Goal: Task Accomplishment & Management: Manage account settings

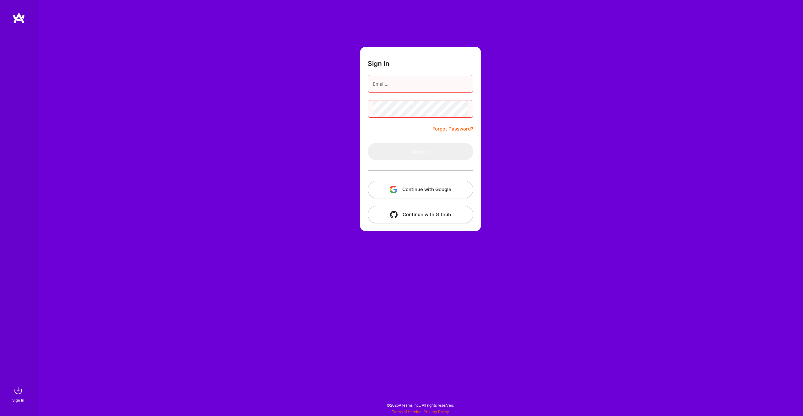
click at [442, 193] on button "Continue with Google" at bounding box center [421, 190] width 106 height 18
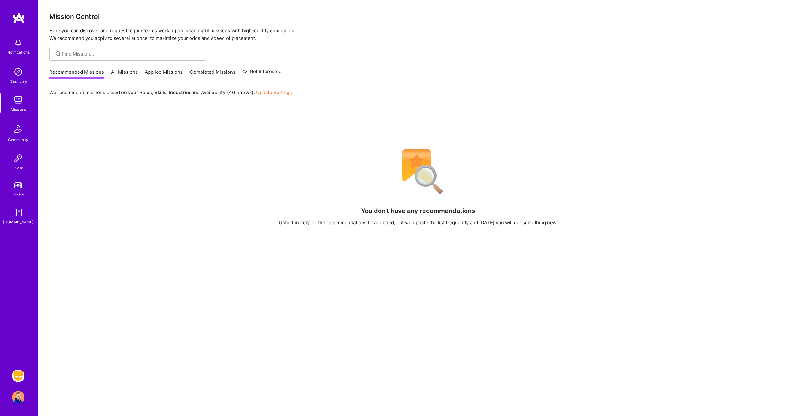
click at [18, 377] on img at bounding box center [18, 376] width 13 height 13
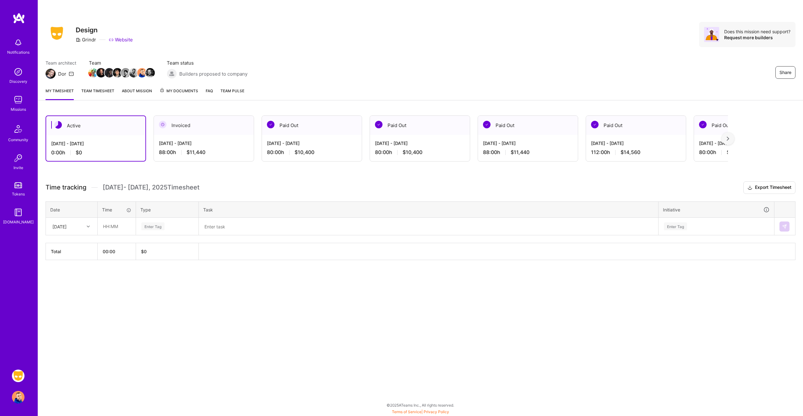
click at [225, 138] on div "Sep 16 - Sep 30, 2025 88:00 h $11,440" at bounding box center [204, 148] width 100 height 26
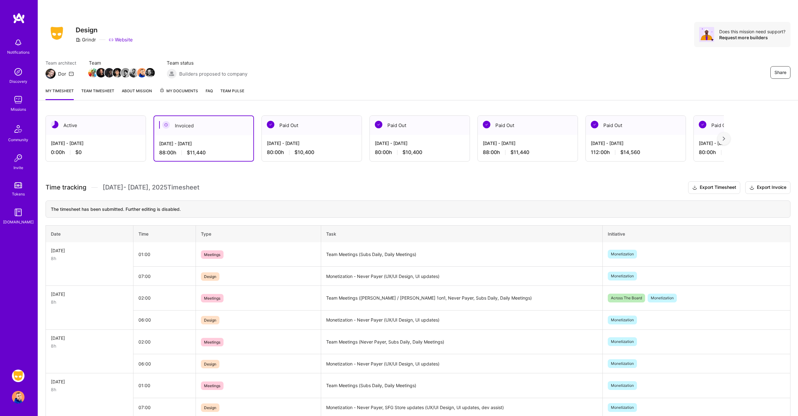
click at [18, 375] on img at bounding box center [18, 376] width 13 height 13
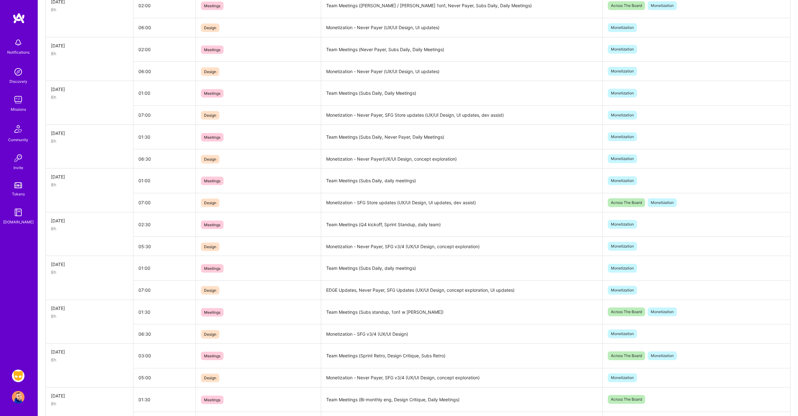
scroll to position [355, 0]
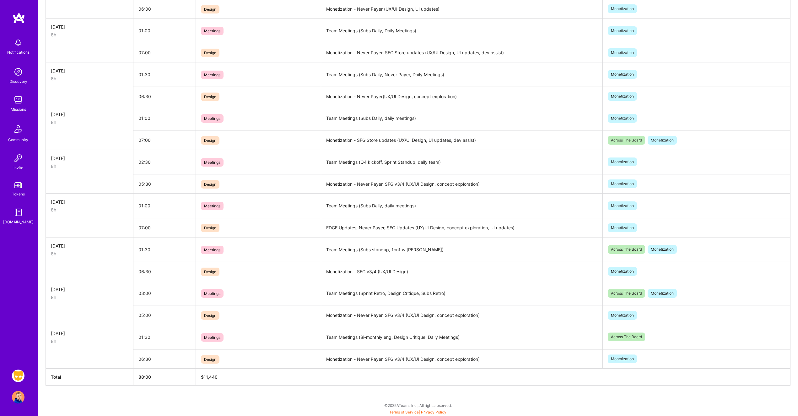
click at [413, 119] on td "Team Meetings (Subs Daily, daily meetings)" at bounding box center [462, 118] width 282 height 25
copy td "Team Meetings (Subs Daily, daily meetings)"
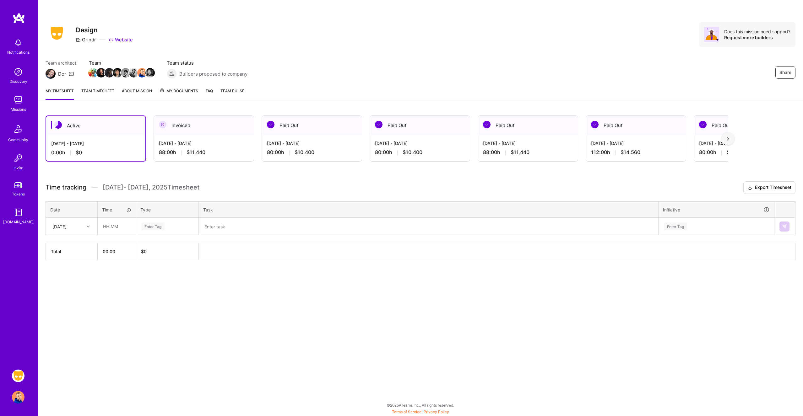
click at [80, 229] on div "[DATE]" at bounding box center [66, 226] width 35 height 10
click at [73, 244] on div "[DATE]" at bounding box center [71, 245] width 51 height 12
click at [114, 230] on input "text" at bounding box center [116, 226] width 37 height 17
type input "01:30"
type input "meet"
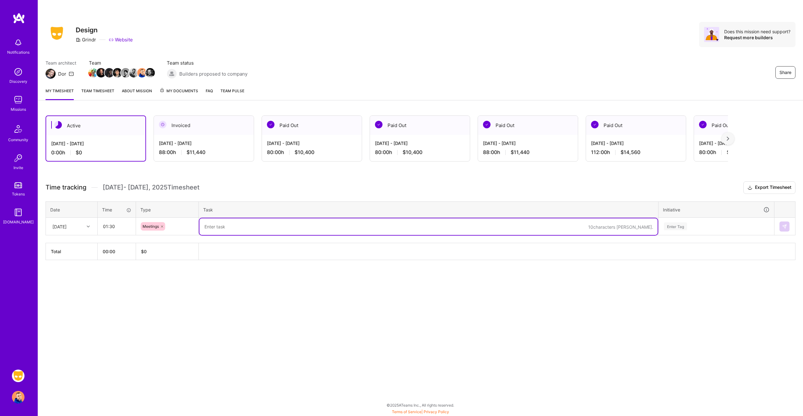
paste textarea "Team Meetings (Subs Daily, daily meetings)"
type textarea "Team Meetings (Subs Daily, daily meetings)"
click at [717, 227] on div "Enter Tag" at bounding box center [716, 227] width 106 height 8
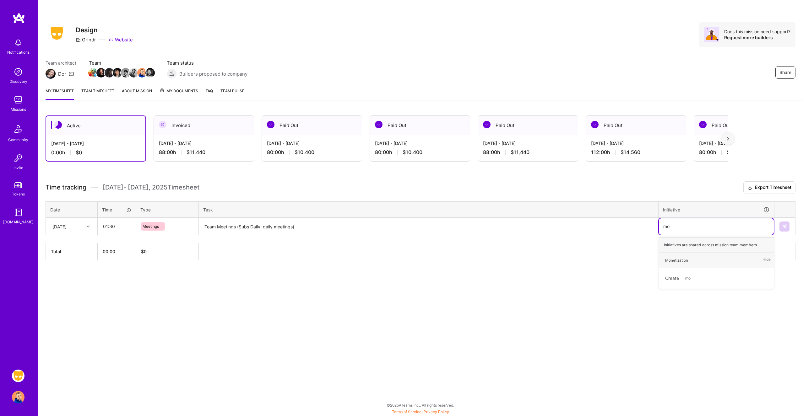
type input "mon"
click at [263, 227] on textarea "Team Meetings (Subs Daily, daily meetings)" at bounding box center [428, 227] width 458 height 17
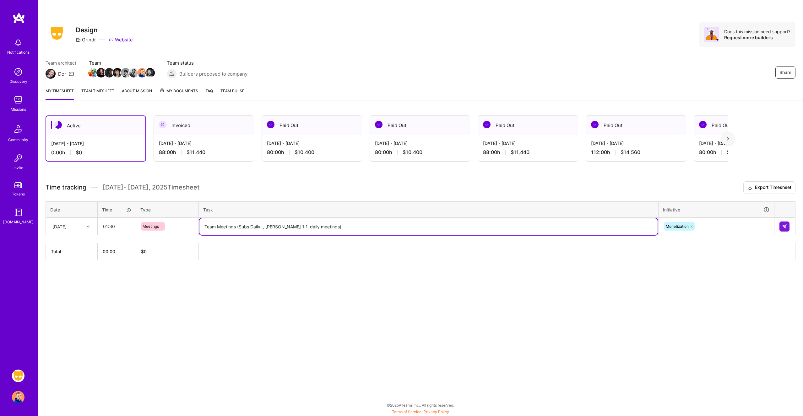
click at [266, 226] on textarea "Team Meetings (Subs Daily, , [PERSON_NAME] 1:1, daily meetings)" at bounding box center [428, 227] width 458 height 17
type textarea "Team Meetings (Subs Daily, [PERSON_NAME] 1:1, daily meetings)"
click at [785, 226] on img at bounding box center [784, 226] width 5 height 5
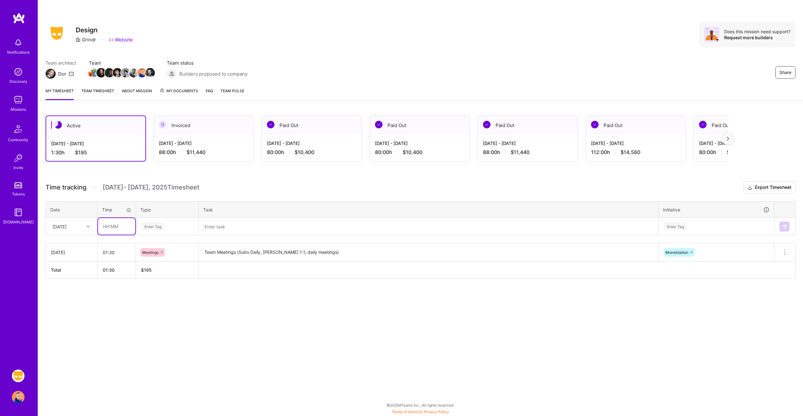
click at [113, 227] on input "text" at bounding box center [116, 226] width 37 height 17
type input "06:30"
type input "des"
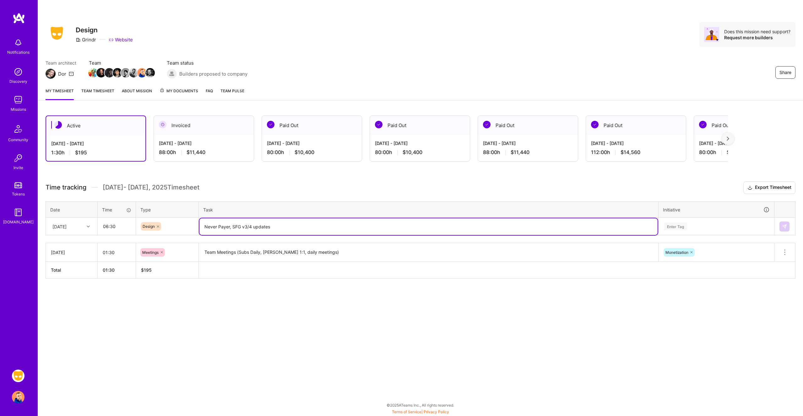
type textarea "Never Payer, SFG v3/4 updates"
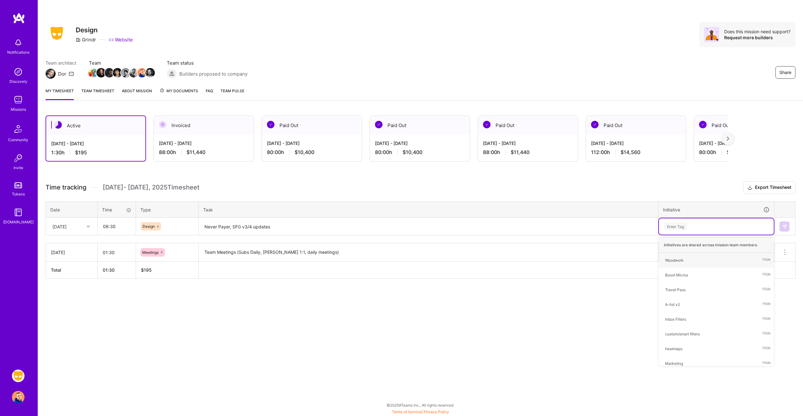
type input ","
type input "mon"
click at [783, 225] on img at bounding box center [784, 226] width 5 height 5
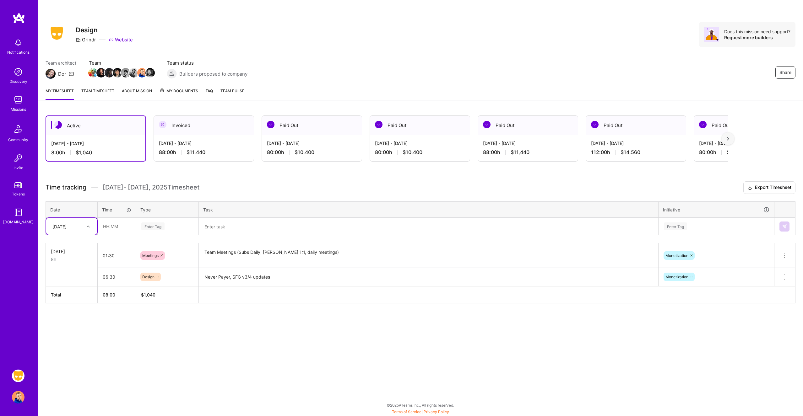
click at [82, 226] on div "[DATE]" at bounding box center [66, 226] width 35 height 10
click at [75, 244] on div "[DATE]" at bounding box center [71, 245] width 51 height 12
click at [109, 226] on input "text" at bounding box center [116, 226] width 37 height 17
type input "01:00"
type input "mee"
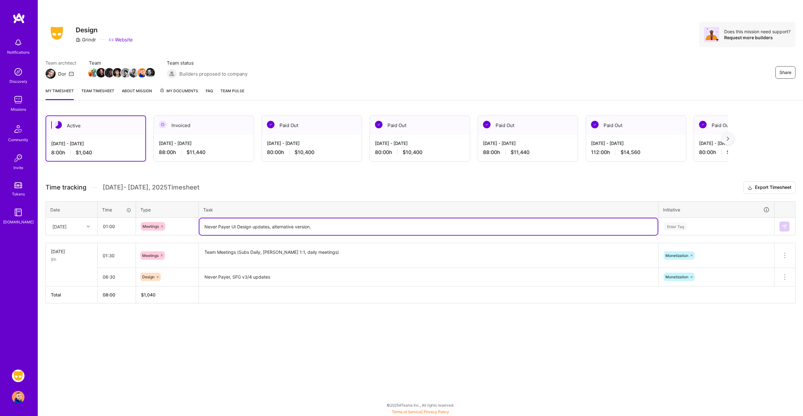
type textarea "Never Payer UI Design updates, alternative version."
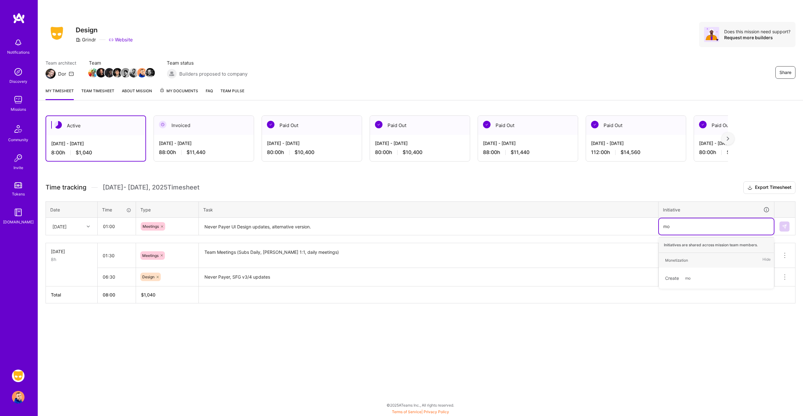
type input "mon"
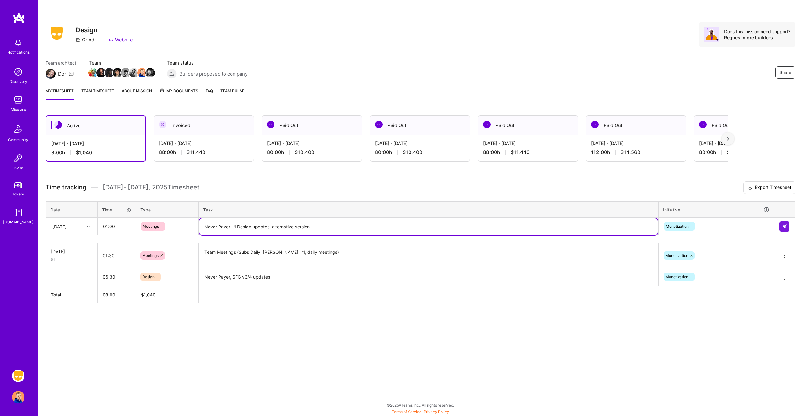
drag, startPoint x: 309, startPoint y: 227, endPoint x: 252, endPoint y: 228, distance: 57.2
click at [252, 228] on textarea "Never Payer UI Design updates, alternative version." at bounding box center [428, 227] width 458 height 17
click at [232, 227] on textarea "Never Payer UI Design." at bounding box center [428, 227] width 458 height 17
type textarea "Never Payer v2 exploration and UI Design."
type textarea "Team Meetings (Subs, team meetings)"
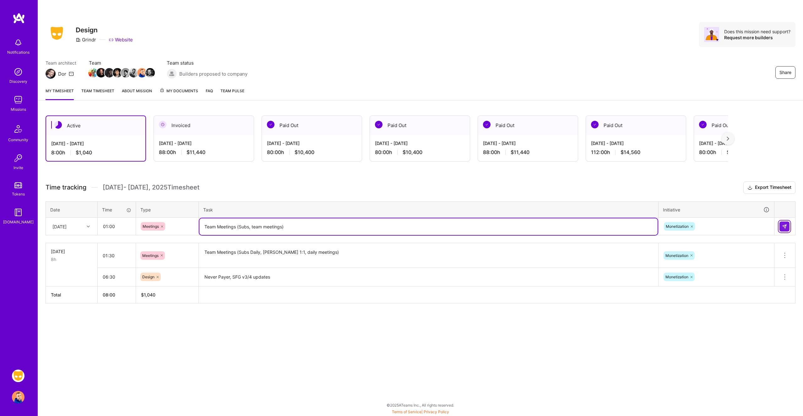
click at [784, 225] on img at bounding box center [784, 226] width 5 height 5
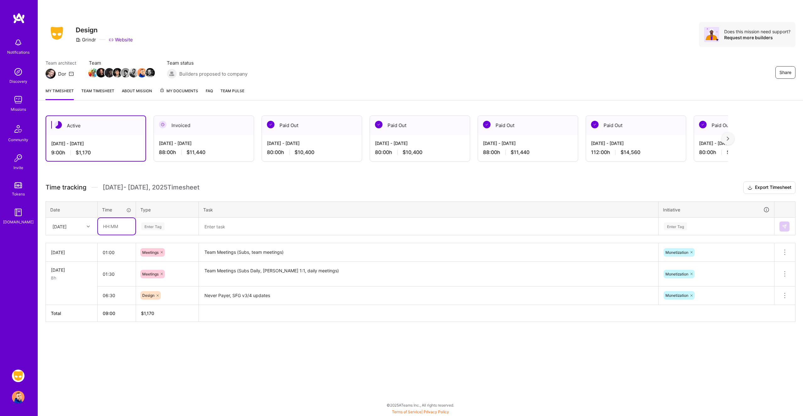
click at [111, 226] on input "text" at bounding box center [116, 226] width 37 height 17
type input "07:00"
type input "des"
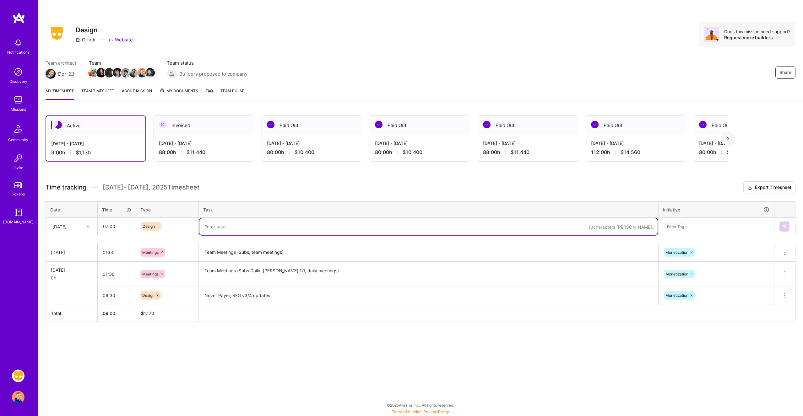
paste textarea "Never Payer v2 exploration and UI Design."
type textarea "Never Payer v2 exploration and UI Design."
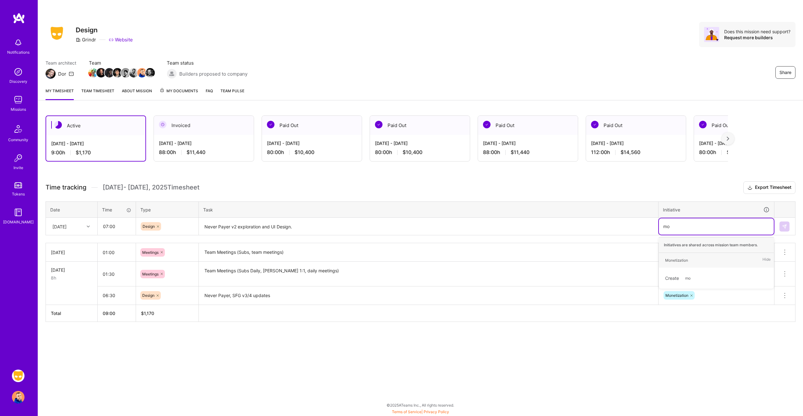
type input "mon"
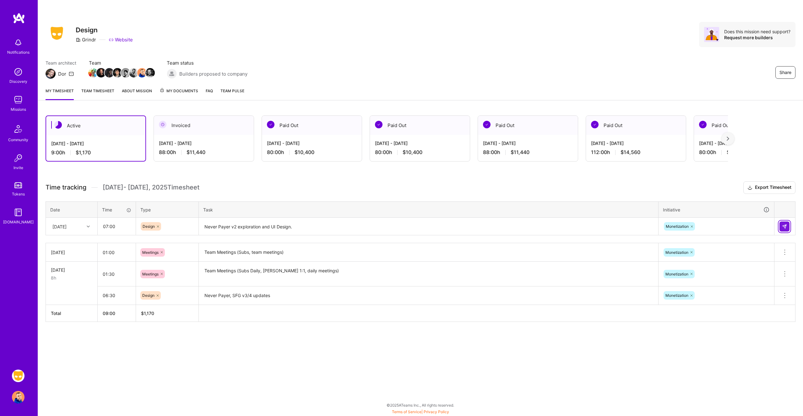
click at [783, 226] on img at bounding box center [784, 226] width 5 height 5
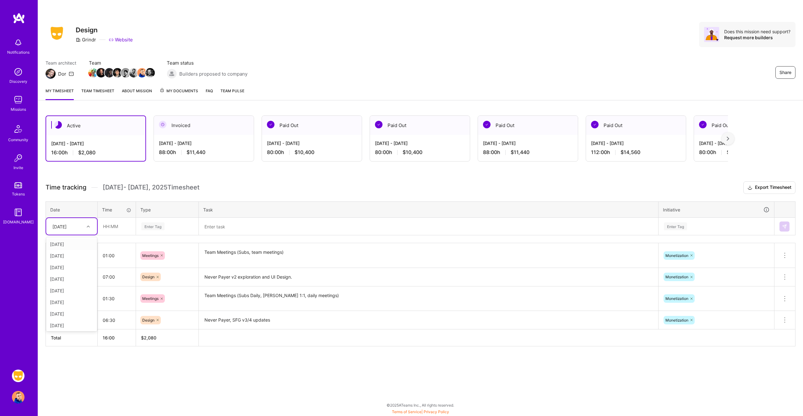
click at [88, 223] on div at bounding box center [89, 227] width 10 height 8
click at [71, 259] on div "[DATE]" at bounding box center [71, 256] width 51 height 12
click at [117, 225] on input "text" at bounding box center [116, 226] width 37 height 17
click at [233, 294] on textarea "Team Meetings (Subs Daily, [PERSON_NAME] 1:1, daily meetings)" at bounding box center [428, 299] width 458 height 24
drag, startPoint x: 116, startPoint y: 300, endPoint x: 91, endPoint y: 299, distance: 24.2
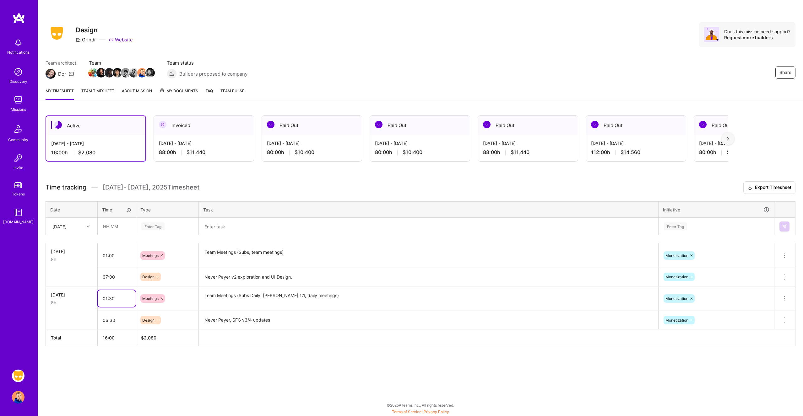
click at [91, 299] on tr "[DATE] 8h 01:30 Meetings Team Meetings (Subs Daily, [PERSON_NAME] 1:1, daily me…" at bounding box center [421, 298] width 750 height 25
type input "04:00"
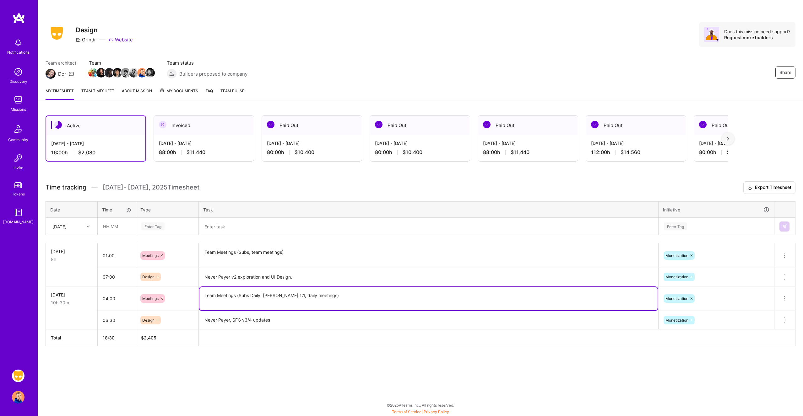
click at [264, 296] on textarea "Team Meetings (Subs Daily, [PERSON_NAME] 1:1, daily meetings)" at bounding box center [428, 298] width 458 height 23
type textarea "Team Meetings (Subs Daily, PD Q3, Design Crit, Sprint Retro)"
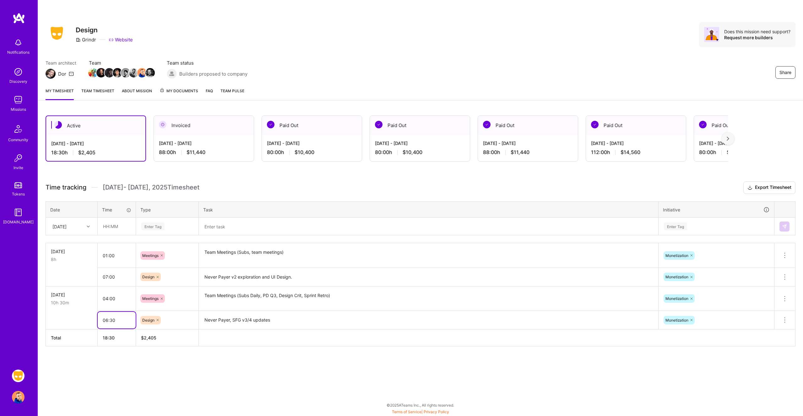
drag, startPoint x: 116, startPoint y: 320, endPoint x: 96, endPoint y: 319, distance: 19.5
click at [96, 319] on tr "06:30 Design Never Payer, SFG v3/4 updates Monetization Delete row" at bounding box center [421, 320] width 750 height 19
type input "04:00"
click at [668, 190] on h3 "Time tracking [DATE] - [DATE] Timesheet Export Timesheet" at bounding box center [421, 188] width 750 height 13
click at [110, 255] on input "01:00" at bounding box center [117, 255] width 38 height 17
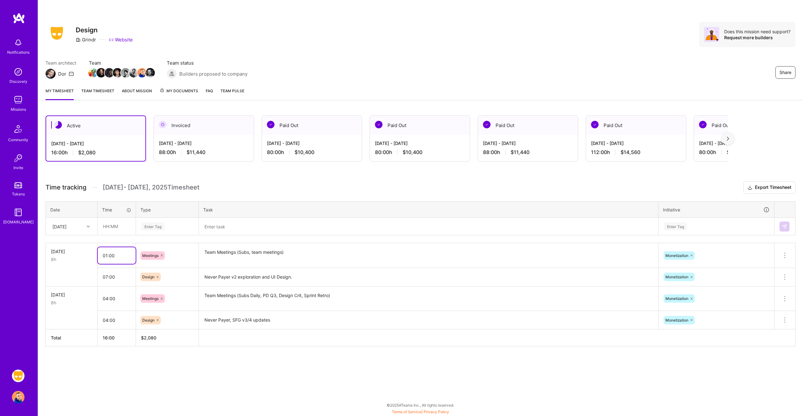
click at [107, 256] on input "01:00" at bounding box center [117, 255] width 38 height 17
type input "02:00"
click at [107, 278] on input "07:00" at bounding box center [117, 277] width 38 height 17
type input "06:00"
click at [116, 227] on input "text" at bounding box center [116, 226] width 37 height 17
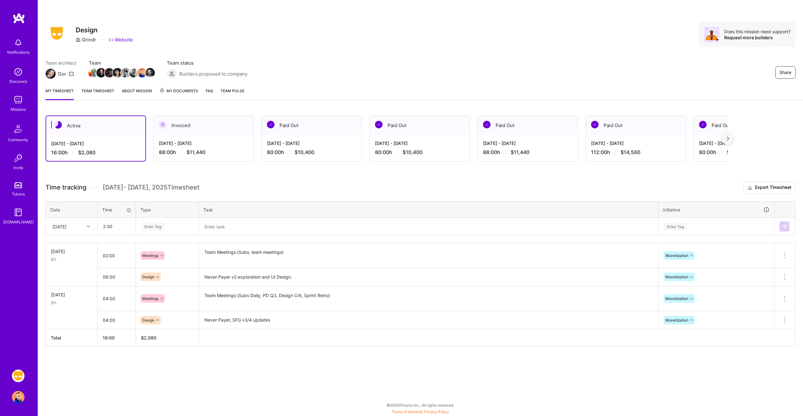
type input "02:30"
type input "mee"
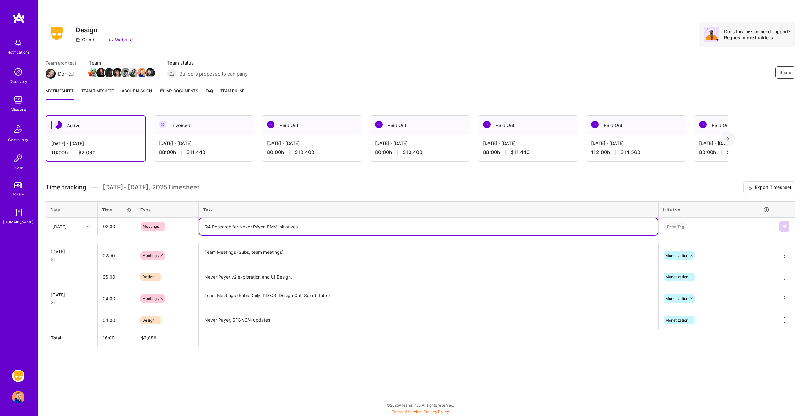
click at [257, 226] on textarea "Q4 Research for Never PAyer, PMM initiatives." at bounding box center [428, 227] width 458 height 17
click at [332, 228] on textarea "Q4 Research for Never Payer, PMM initiatives." at bounding box center [428, 227] width 458 height 17
type textarea "Q4 Research for Never Payer, PMM initiatives."
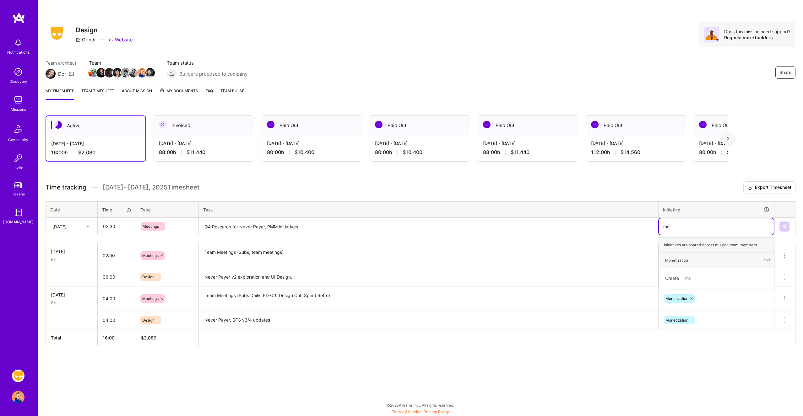
type input "mon"
click at [785, 225] on img at bounding box center [784, 226] width 5 height 5
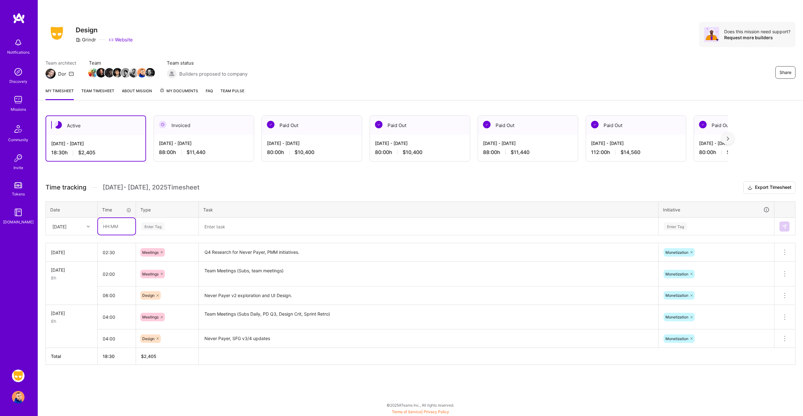
click at [109, 226] on input "text" at bounding box center [116, 226] width 37 height 17
type input "05:30"
type input "des"
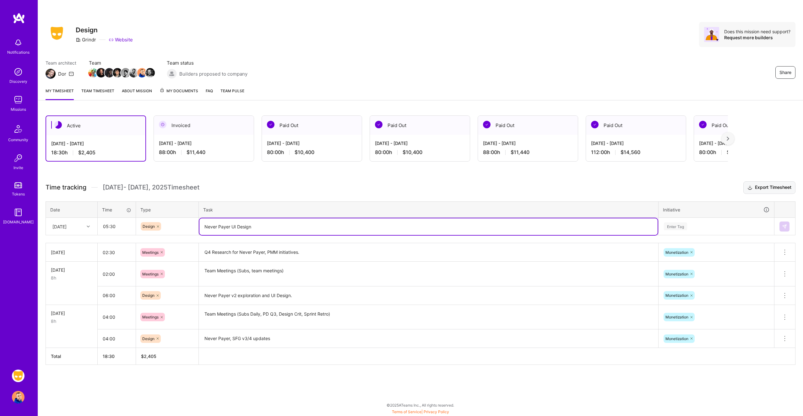
type textarea "Never Payer UI Design"
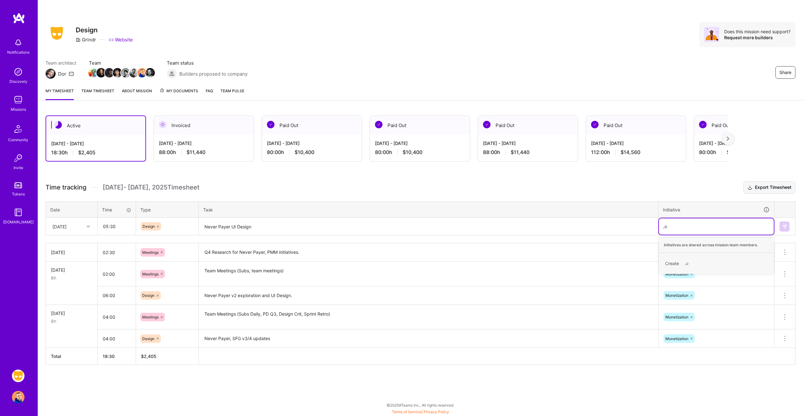
type input ","
type input "mon"
click at [783, 228] on img at bounding box center [784, 226] width 5 height 5
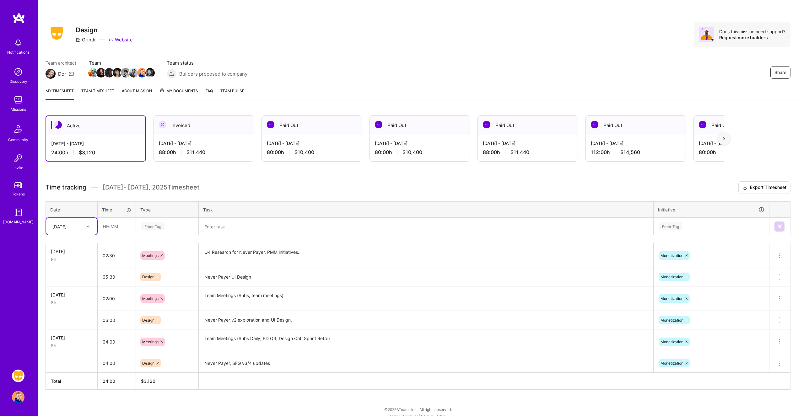
click at [89, 228] on icon at bounding box center [88, 226] width 3 height 3
click at [69, 291] on div "[DATE]" at bounding box center [71, 291] width 51 height 12
click at [113, 225] on input "text" at bounding box center [116, 226] width 37 height 17
type input "01:00"
type input "mee"
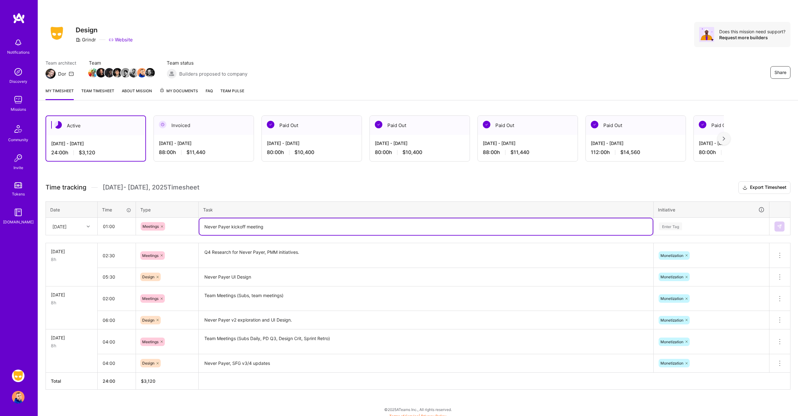
type textarea "Never Payer kickoff meeting"
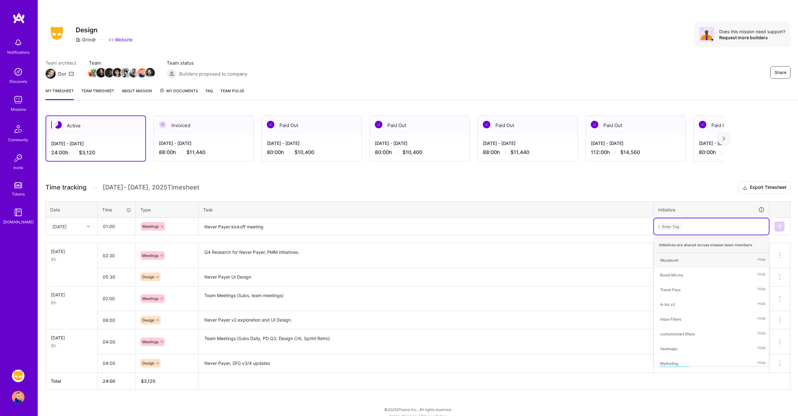
type input "mon"
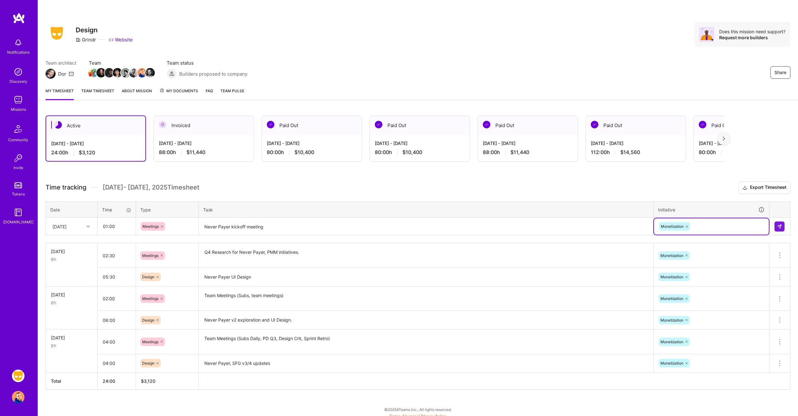
click at [777, 220] on td at bounding box center [780, 227] width 21 height 18
click at [777, 225] on img at bounding box center [779, 226] width 5 height 5
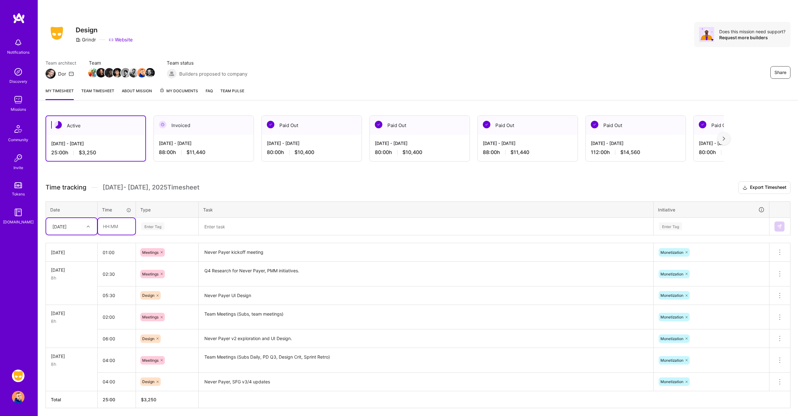
click at [112, 227] on input "text" at bounding box center [116, 226] width 37 height 17
type input "07:00"
type input "des"
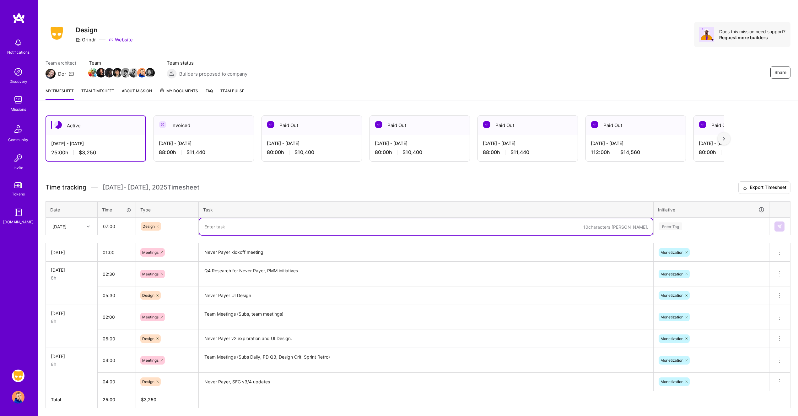
click at [267, 295] on textarea "Never Payer UI Design" at bounding box center [425, 295] width 453 height 17
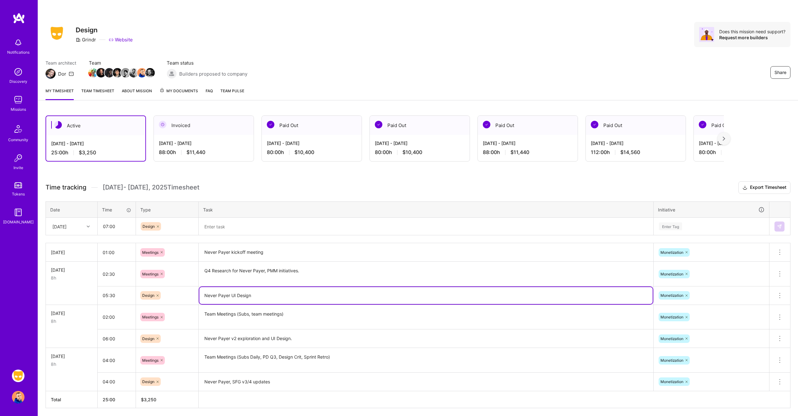
click at [267, 295] on textarea "Never Payer UI Design" at bounding box center [425, 295] width 453 height 17
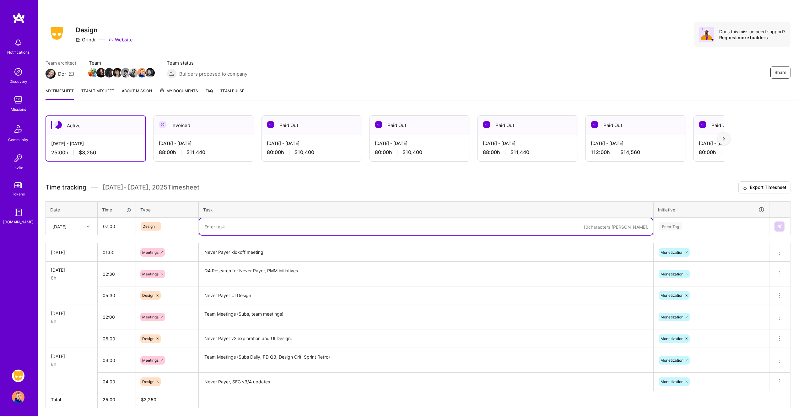
click at [263, 226] on textarea at bounding box center [425, 227] width 453 height 17
paste textarea "Never Payer UI Design"
type textarea "Never Payer UI Design, SFG v3/4 dev support"
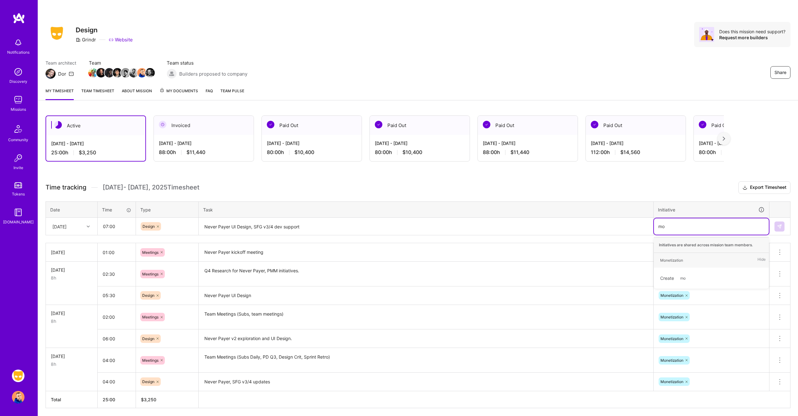
type input "mon"
click at [780, 226] on img at bounding box center [779, 226] width 5 height 5
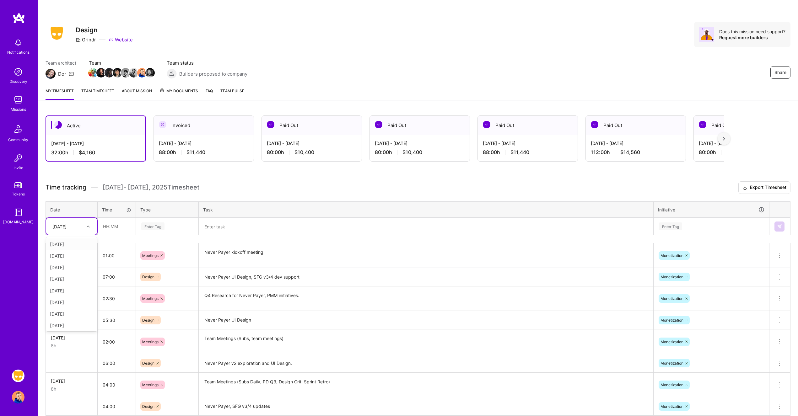
click at [90, 226] on div at bounding box center [89, 227] width 10 height 8
click at [73, 304] on div "[DATE]" at bounding box center [71, 303] width 51 height 12
click at [121, 225] on input "text" at bounding box center [116, 226] width 37 height 17
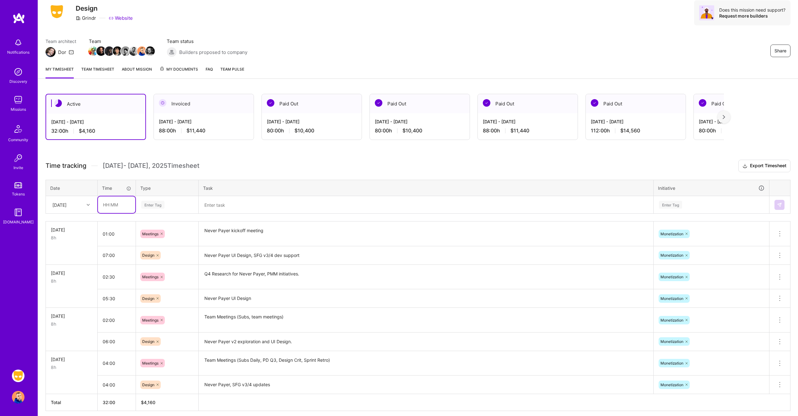
scroll to position [47, 0]
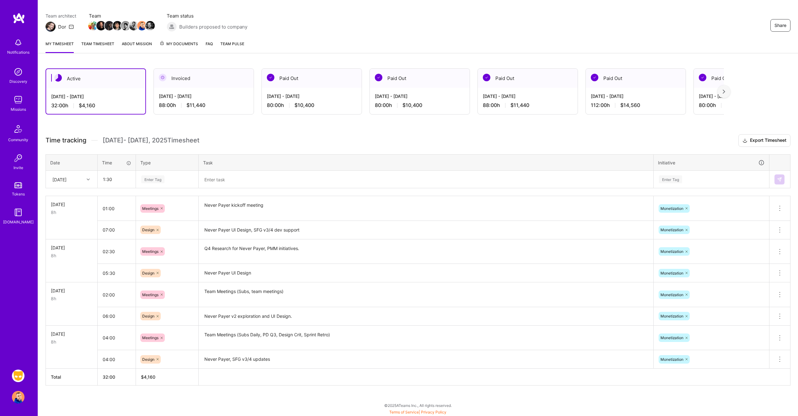
type input "01:30"
type input "mee"
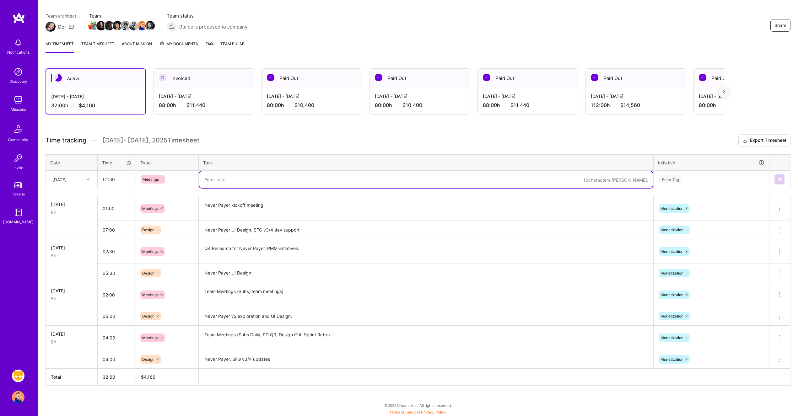
type textarea "O"
type textarea "PreFab, Subs Standup"
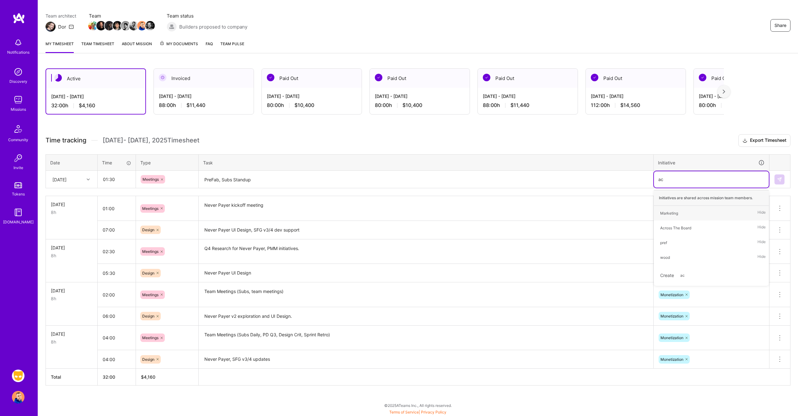
type input "acr"
type input "mon"
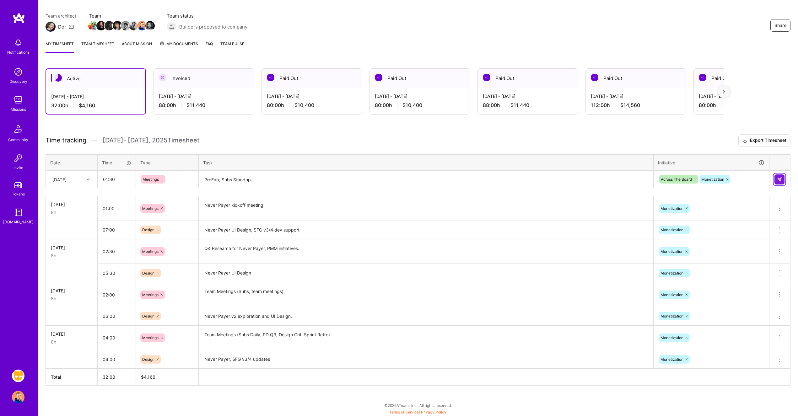
click at [779, 179] on img at bounding box center [779, 179] width 5 height 5
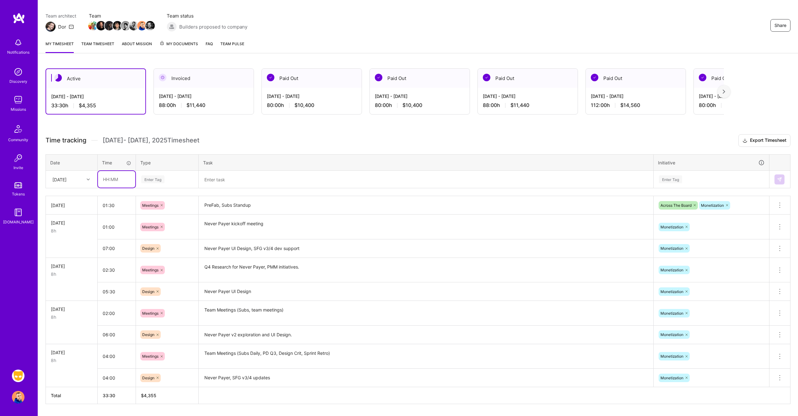
click at [107, 178] on input "text" at bounding box center [116, 179] width 37 height 17
type input "06:30"
type input "des"
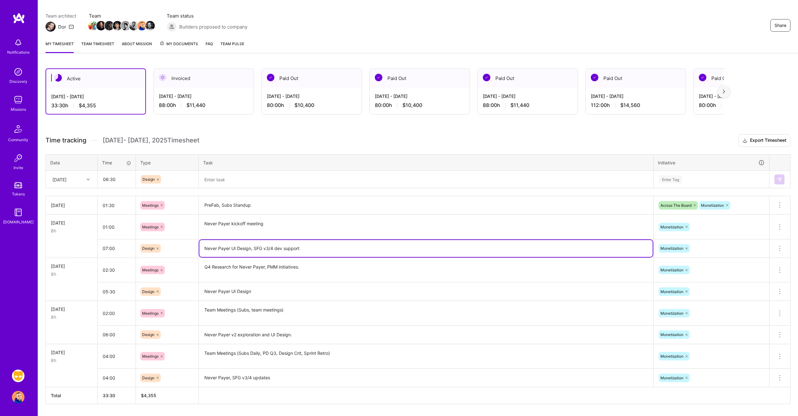
drag, startPoint x: 251, startPoint y: 247, endPoint x: 148, endPoint y: 248, distance: 103.0
click at [148, 248] on tr "07:00 Design Never Payer UI Design, SFG v3/4 dev support Monetization Delete row" at bounding box center [418, 248] width 745 height 19
click at [256, 179] on textarea at bounding box center [425, 179] width 453 height 17
paste textarea "Never Payer UI Design"
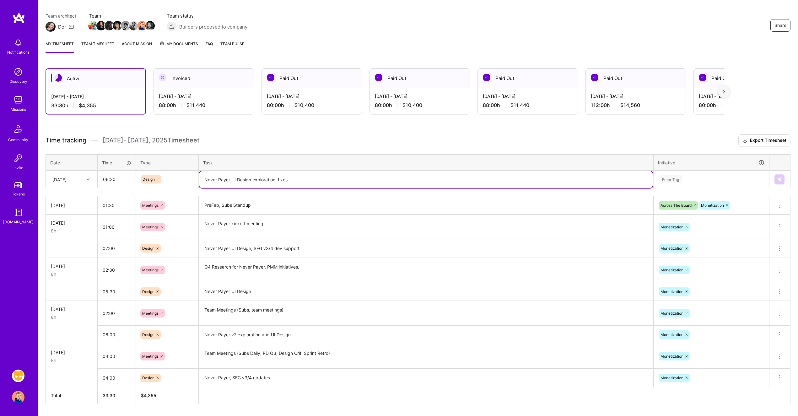
type textarea "Never Payer UI Design exploration, fixes"
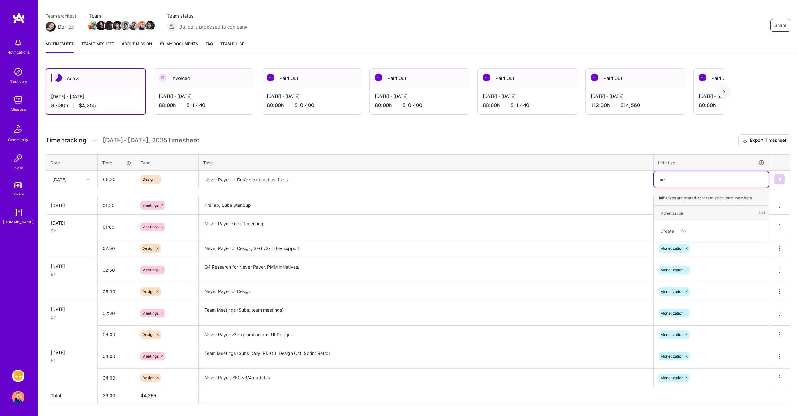
type input "mon"
click at [783, 182] on button at bounding box center [780, 180] width 10 height 10
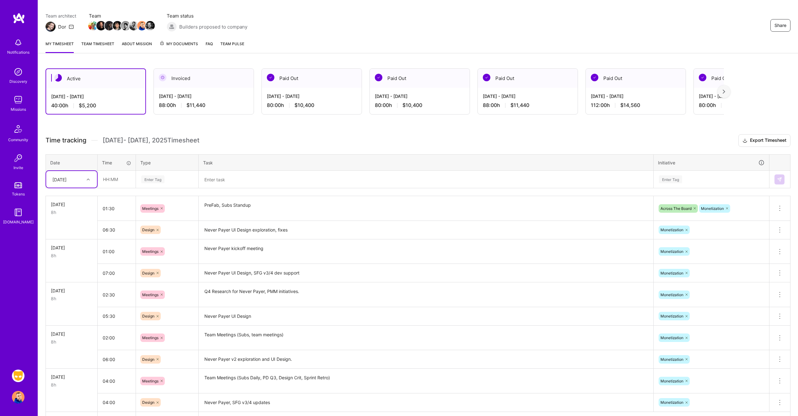
click at [88, 181] on div at bounding box center [89, 180] width 10 height 8
click at [210, 134] on h3 "Time tracking [DATE] - [DATE] Timesheet Export Timesheet" at bounding box center [418, 140] width 745 height 13
click at [62, 178] on div "[DATE]" at bounding box center [59, 179] width 14 height 7
click at [64, 267] on div "[DATE]" at bounding box center [71, 267] width 51 height 12
click at [124, 182] on input "text" at bounding box center [116, 179] width 37 height 17
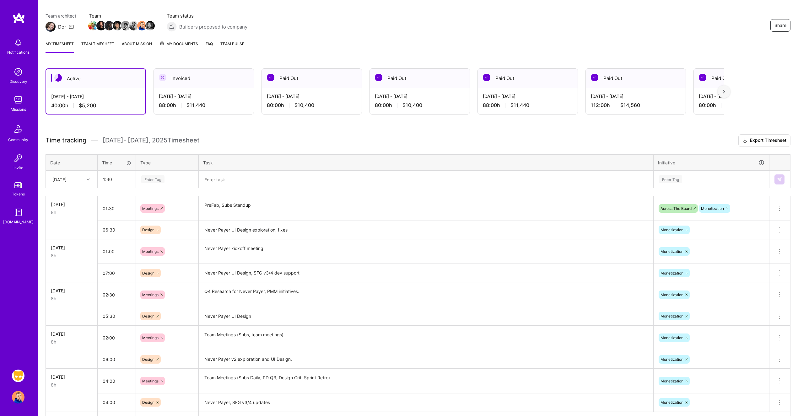
type input "01:30"
type input "mee"
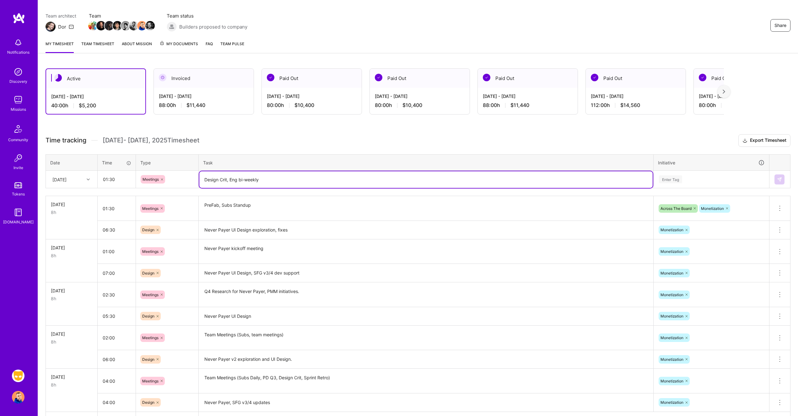
type textarea "Design Crit, Eng bi-weekly"
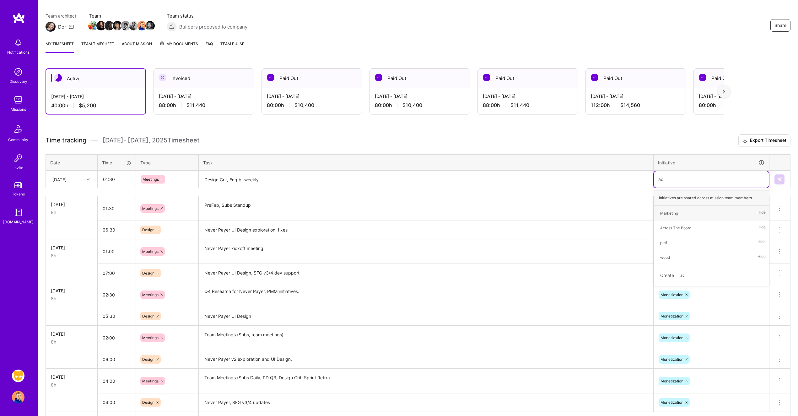
type input "acr"
type input "mon"
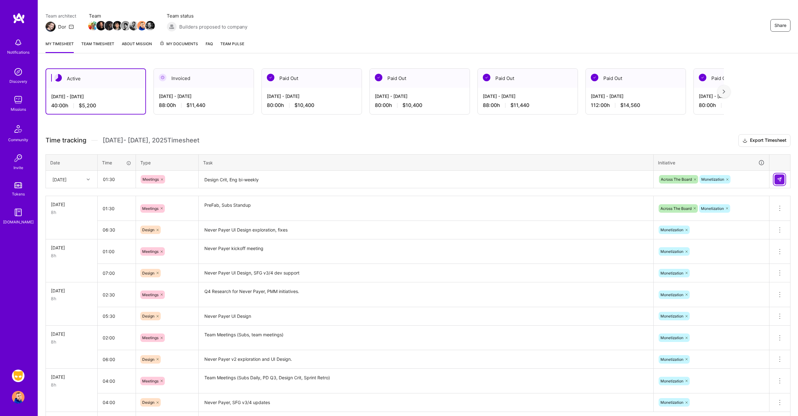
click at [778, 178] on img at bounding box center [779, 179] width 5 height 5
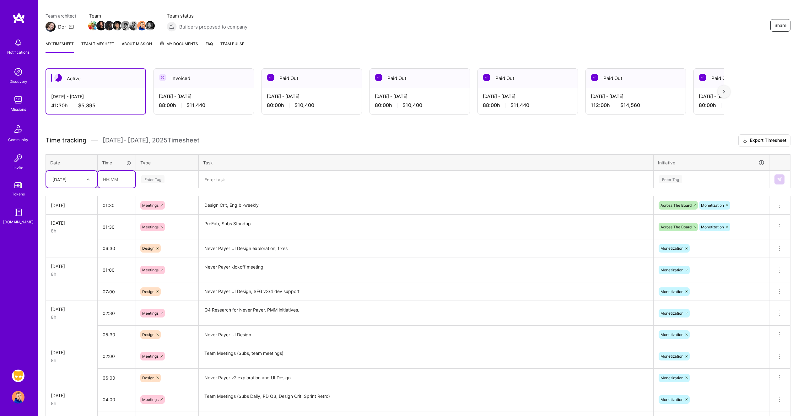
click at [114, 177] on input "text" at bounding box center [116, 179] width 37 height 17
type input "06:30"
type input "des"
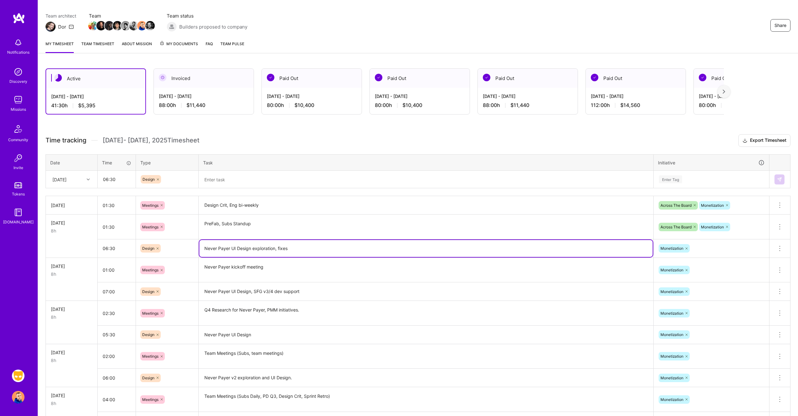
click at [278, 247] on textarea "Never Payer UI Design exploration, fixes" at bounding box center [425, 248] width 453 height 17
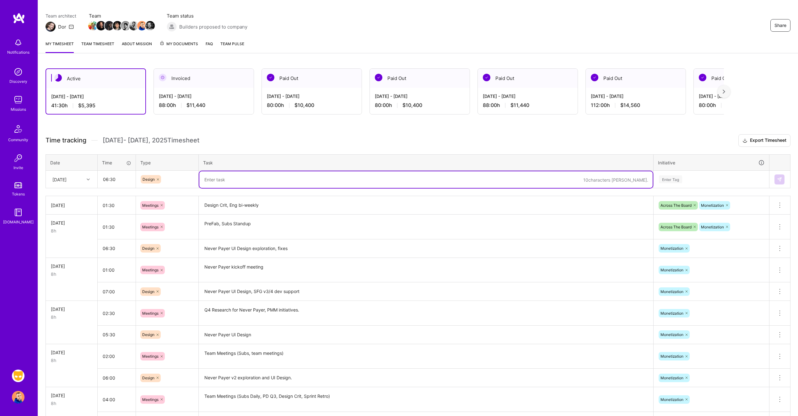
click at [253, 176] on textarea at bounding box center [425, 179] width 453 height 17
paste textarea "Never Payer UI Design exploration, fixes"
drag, startPoint x: 286, startPoint y: 182, endPoint x: 278, endPoint y: 178, distance: 9.3
click at [278, 178] on textarea "Never Payer UI Design exploration, fixes" at bounding box center [425, 179] width 453 height 17
type textarea "Never Payer UI Design exploration, updates"
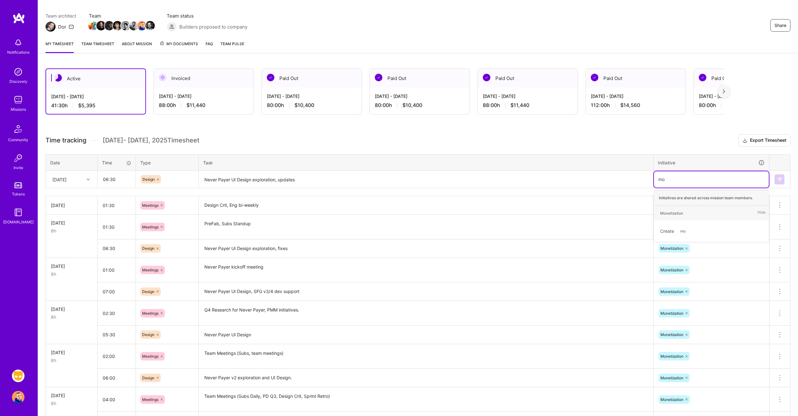
type input "mon"
click at [781, 181] on img at bounding box center [779, 179] width 5 height 5
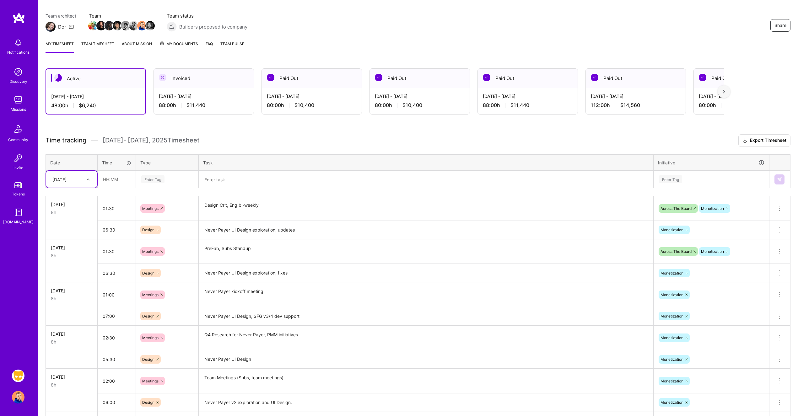
click at [89, 180] on icon at bounding box center [88, 179] width 3 height 3
click at [70, 238] on div "[DATE]" at bounding box center [71, 239] width 51 height 12
click at [116, 178] on input "text" at bounding box center [116, 179] width 37 height 17
type input "01:39"
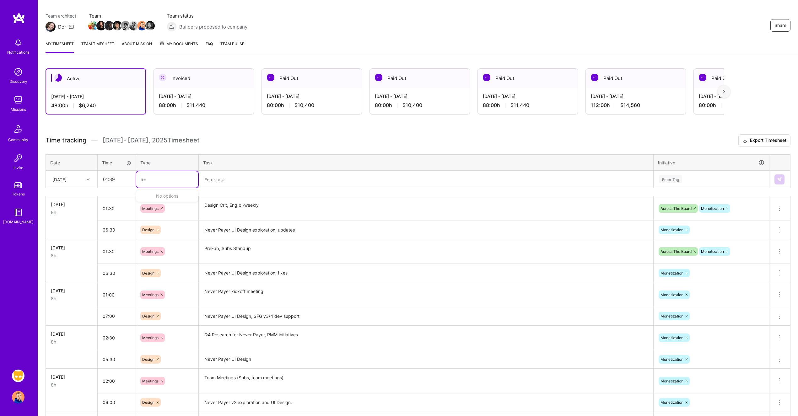
type input "n"
type input "mee"
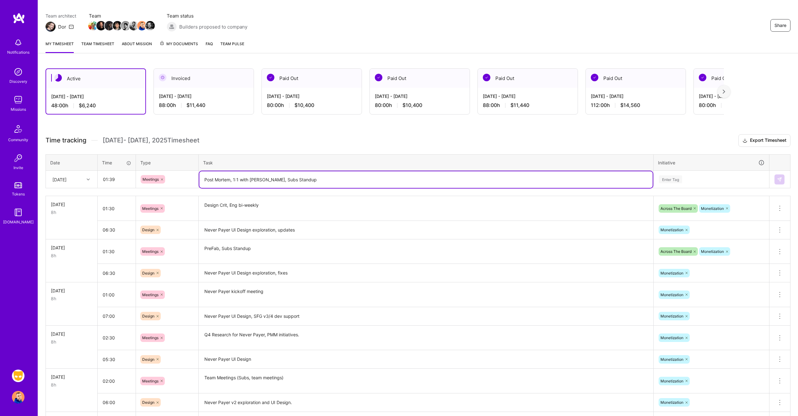
type textarea "Post Mortem, 1:1 with [PERSON_NAME], Subs Standup"
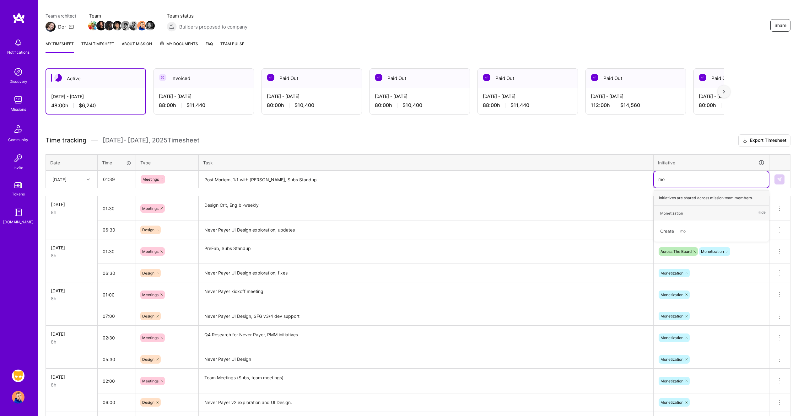
type input "mon"
click at [119, 181] on input "01:39" at bounding box center [116, 179] width 37 height 17
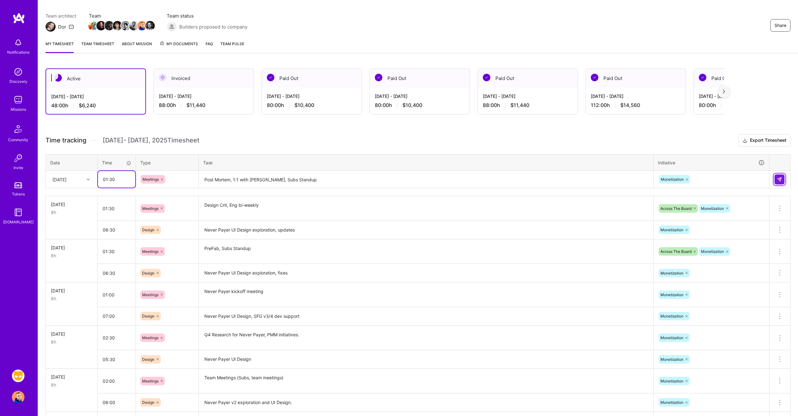
type input "01:30"
click at [779, 180] on img at bounding box center [779, 179] width 5 height 5
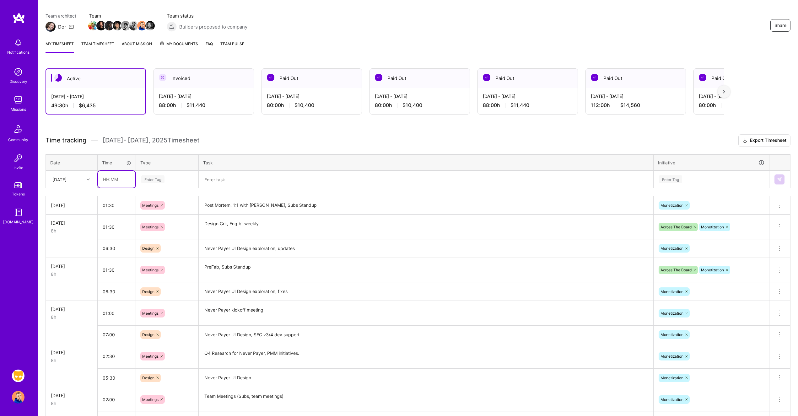
click at [109, 182] on input "text" at bounding box center [116, 179] width 37 height 17
type input "06:30"
type input "des"
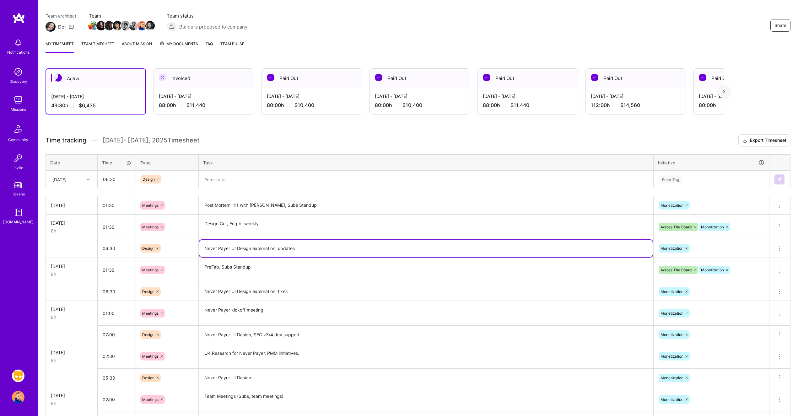
drag, startPoint x: 205, startPoint y: 248, endPoint x: 323, endPoint y: 248, distance: 117.4
click at [323, 248] on textarea "Never Payer UI Design exploration, updates" at bounding box center [425, 248] width 453 height 17
click at [249, 180] on textarea at bounding box center [425, 179] width 453 height 17
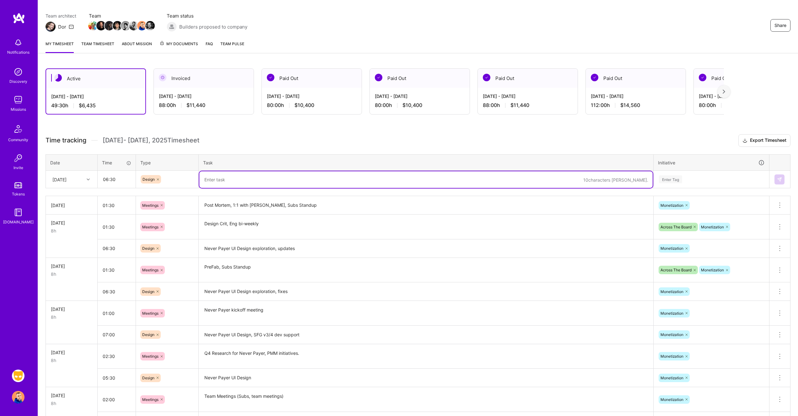
paste textarea "Never Payer UI Design exploration, updates"
drag, startPoint x: 300, startPoint y: 181, endPoint x: 252, endPoint y: 181, distance: 48.0
click at [252, 181] on textarea "Never Payer UI Design exploration, updates" at bounding box center [425, 179] width 453 height 17
type textarea "Never Payer UI Design"
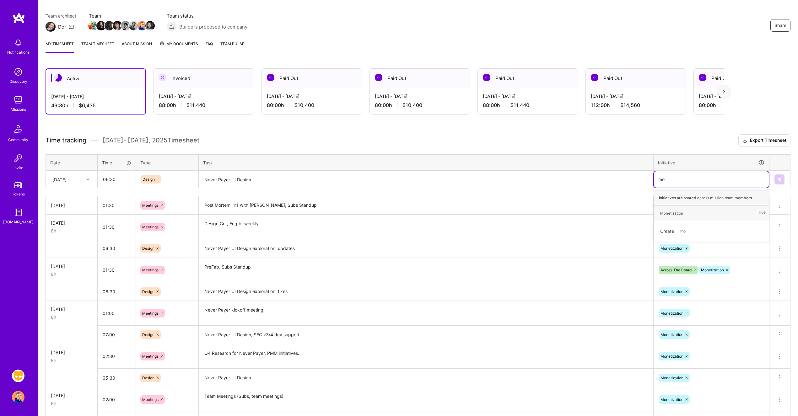
type input "mon"
click at [262, 184] on textarea "Never Payer UI Design" at bounding box center [425, 179] width 453 height 17
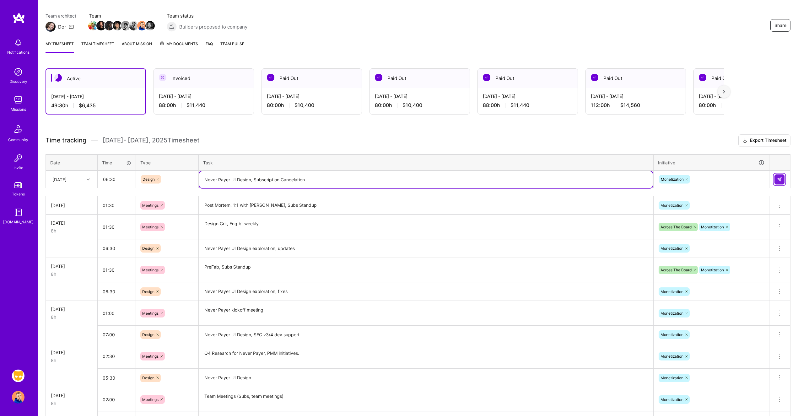
type textarea "Never Payer UI Design, Subscription Cancelation"
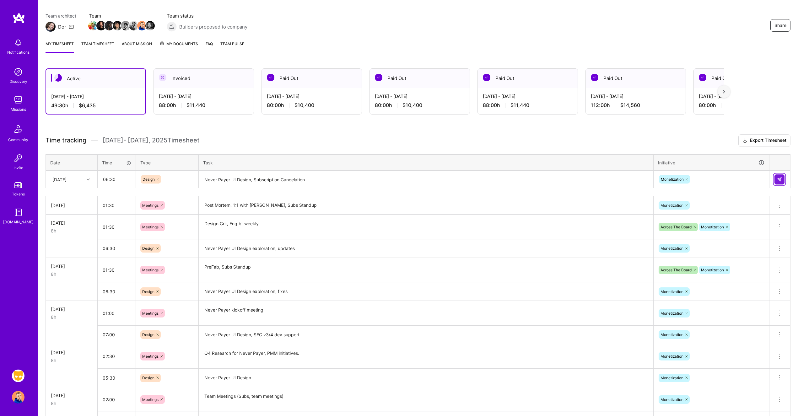
click at [780, 180] on img at bounding box center [779, 179] width 5 height 5
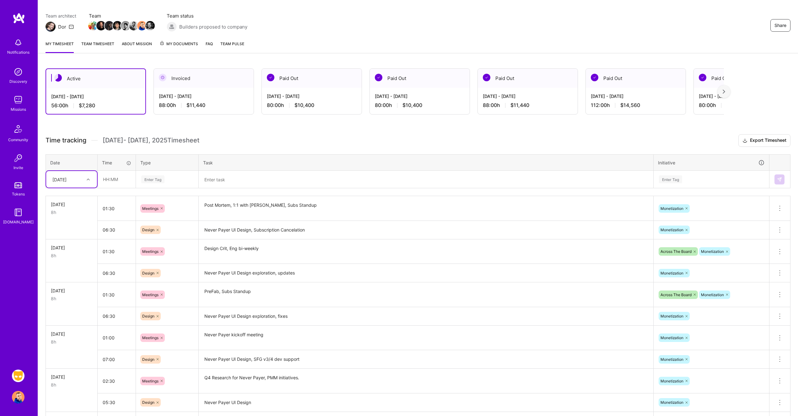
click at [88, 178] on icon at bounding box center [88, 179] width 3 height 3
click at [72, 244] on div "[DATE]" at bounding box center [71, 243] width 51 height 12
click at [112, 180] on input "text" at bounding box center [116, 179] width 37 height 17
type input "01:00"
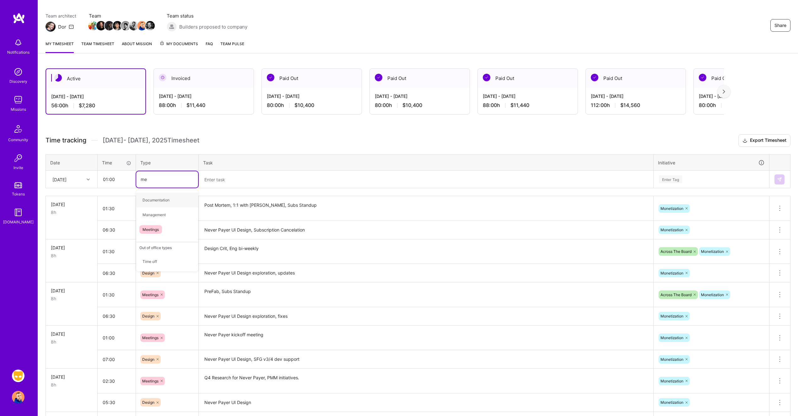
type input "mee"
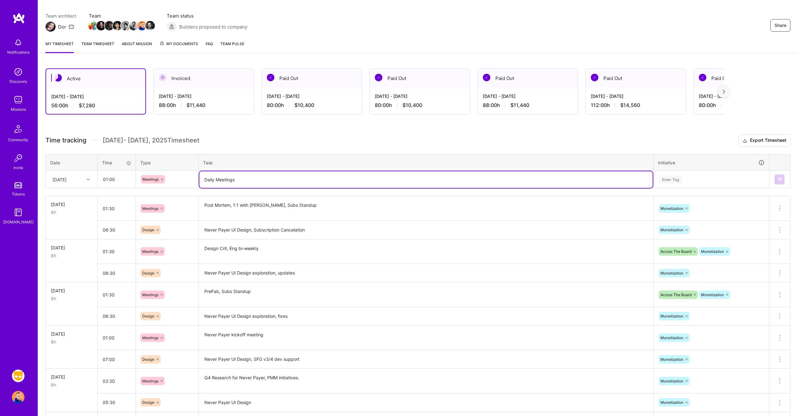
type textarea "Daily Meetings"
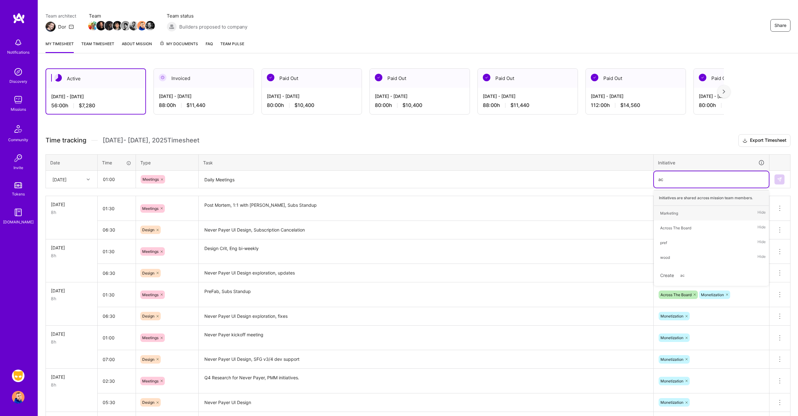
type input "acr"
type input "mon"
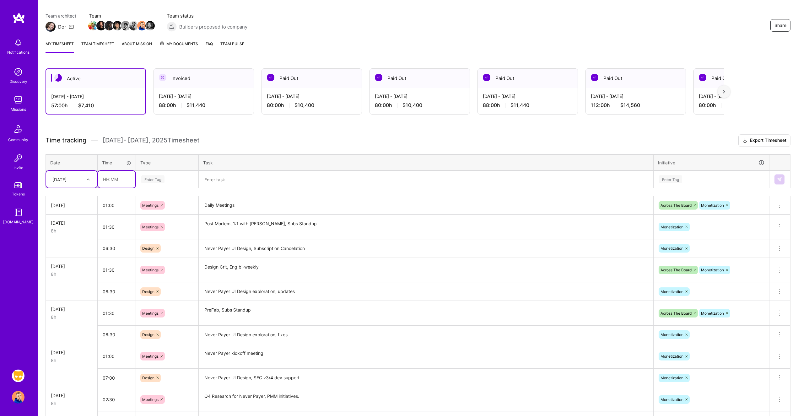
click at [110, 178] on input "text" at bounding box center [116, 179] width 37 height 17
type input "07:00"
type input "des"
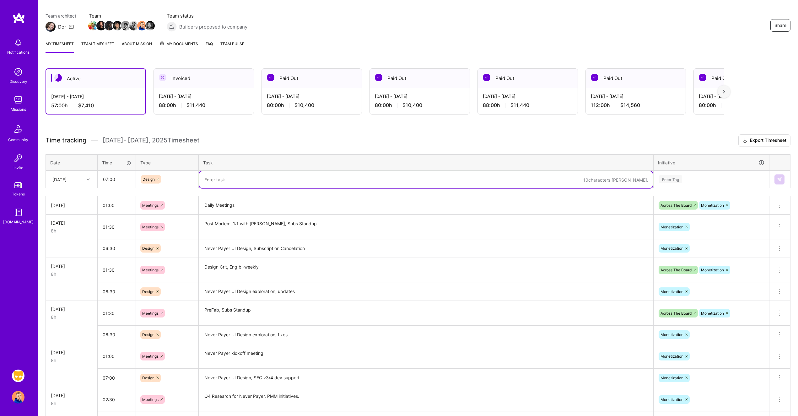
click at [244, 247] on textarea "Never Payer UI Design, Subscription Cancelation" at bounding box center [425, 248] width 453 height 17
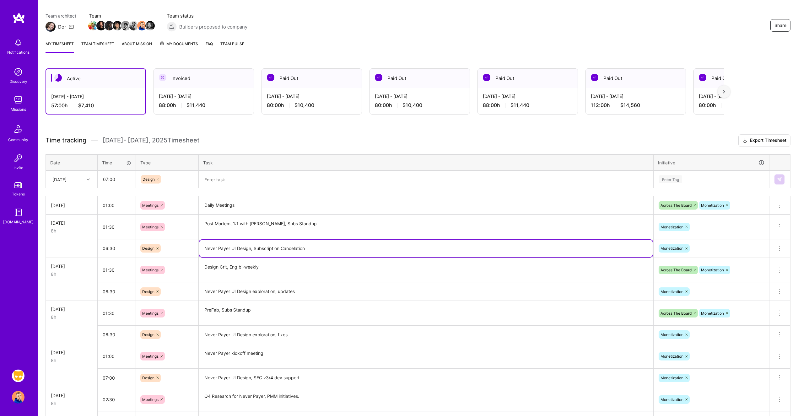
click at [244, 247] on textarea "Never Payer UI Design, Subscription Cancelation" at bounding box center [425, 248] width 453 height 17
click at [266, 182] on textarea at bounding box center [425, 179] width 453 height 17
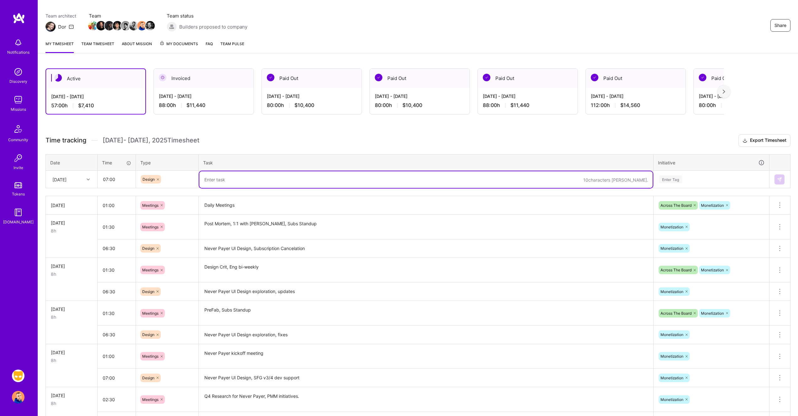
paste textarea "Never Payer UI Design, Subscription Cancelation"
drag, startPoint x: 311, startPoint y: 179, endPoint x: 251, endPoint y: 180, distance: 60.0
click at [251, 180] on textarea "Never Payer UI Design, Subscription Cancelation" at bounding box center [425, 179] width 453 height 17
type textarea "Never Payer UI Design"
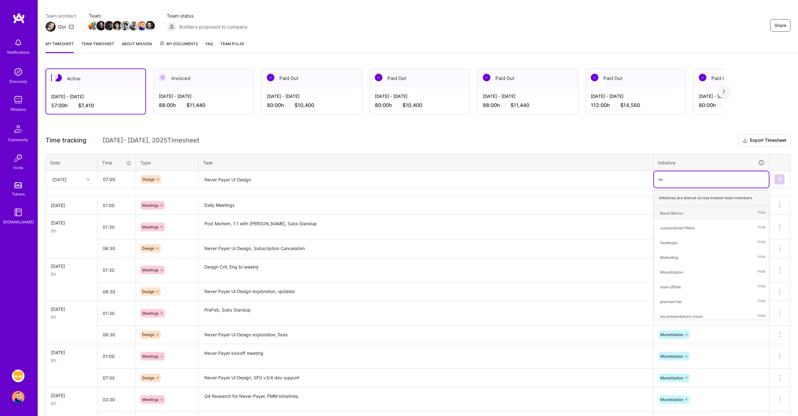
type input "mon"
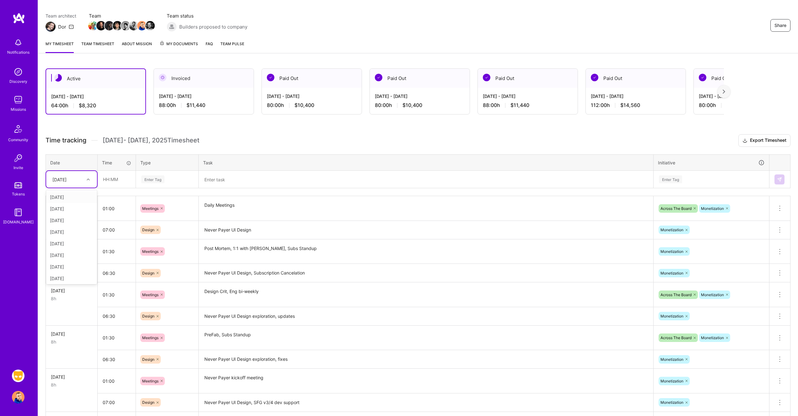
click at [84, 180] on div at bounding box center [89, 180] width 10 height 8
click at [79, 278] on div "[DATE]" at bounding box center [71, 278] width 51 height 12
